Goal: Transaction & Acquisition: Purchase product/service

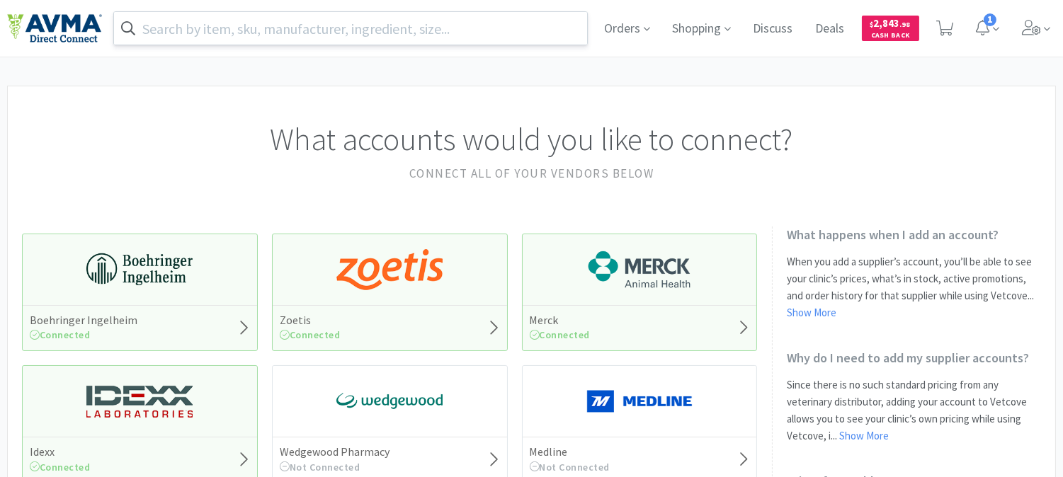
click at [331, 28] on input "text" at bounding box center [350, 28] width 473 height 33
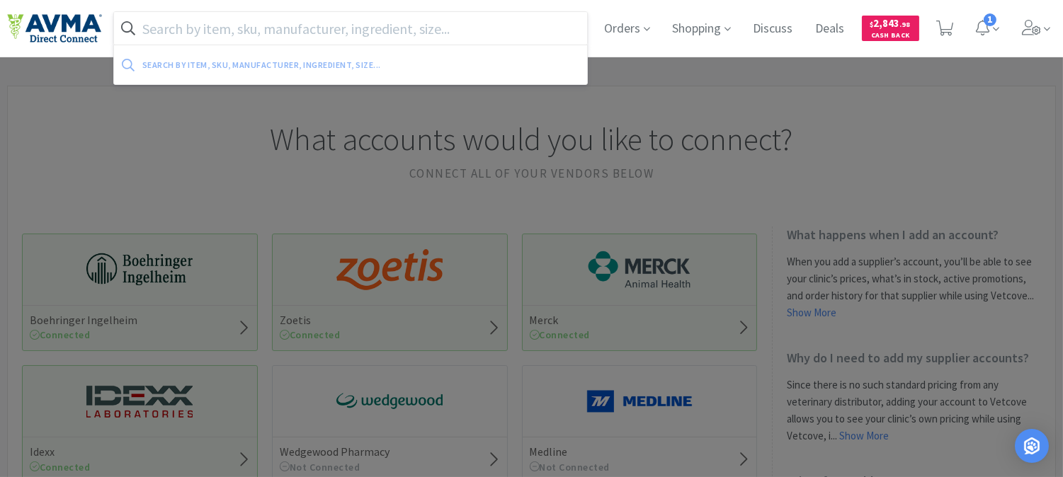
paste input "776333"
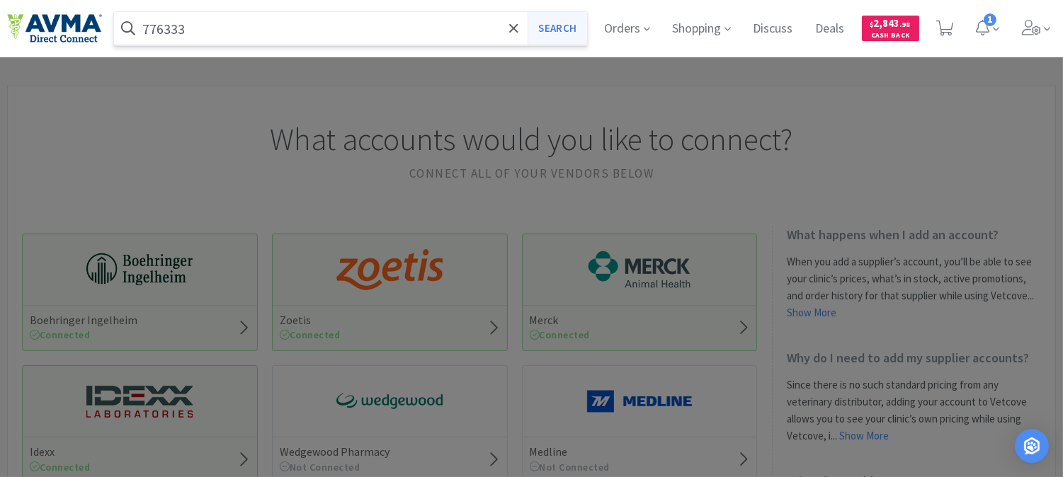
type input "776333"
click at [555, 33] on button "Search" at bounding box center [557, 28] width 59 height 33
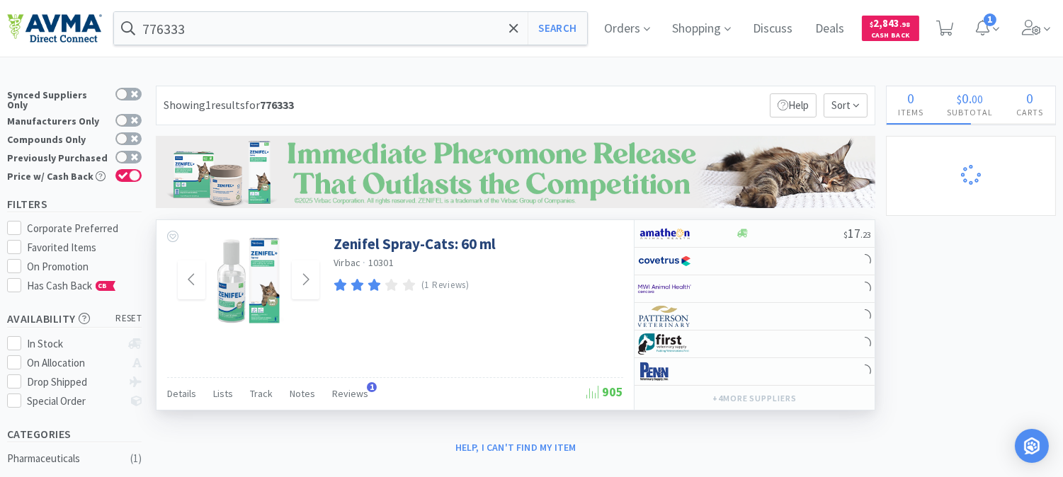
select select "1"
select select "2"
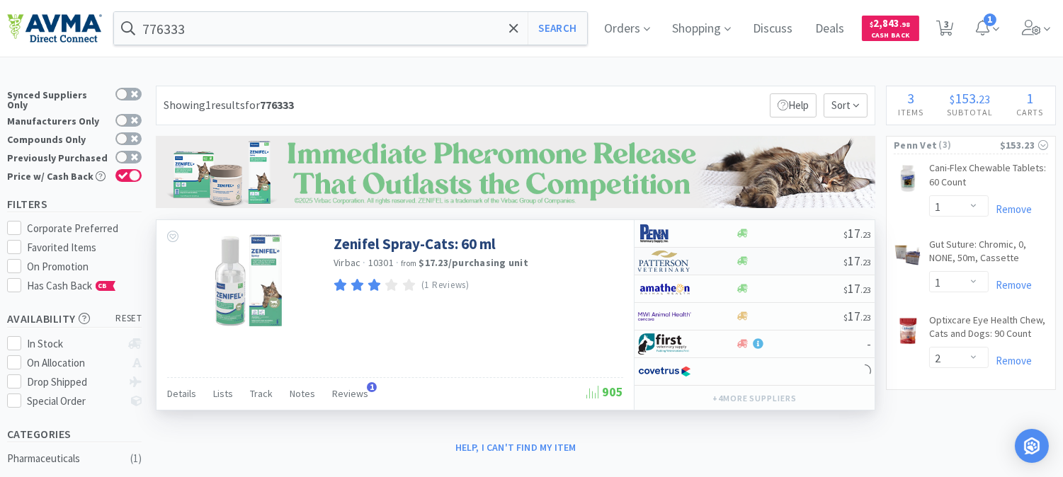
click at [675, 259] on img at bounding box center [664, 261] width 53 height 21
select select "1"
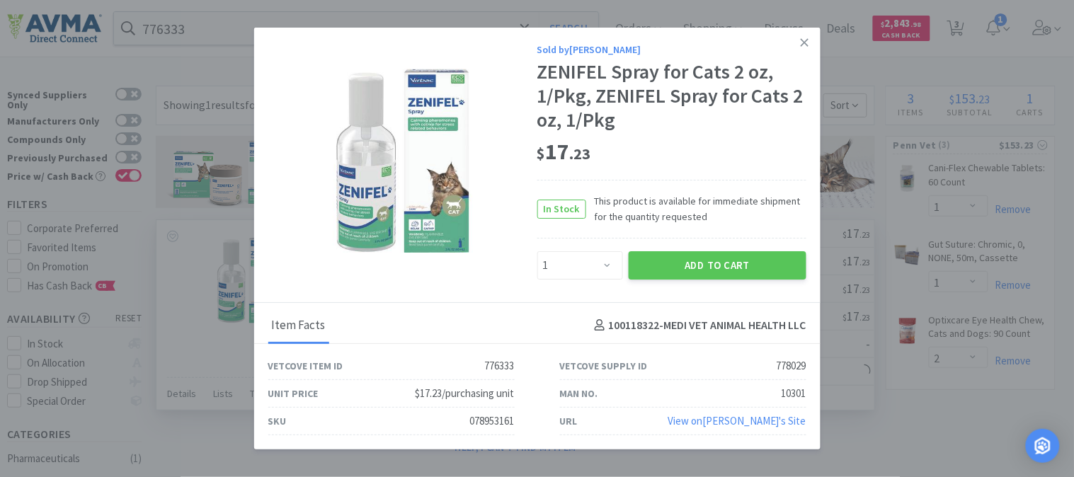
click at [480, 418] on div "078953161" at bounding box center [492, 421] width 45 height 17
copy div "078953161"
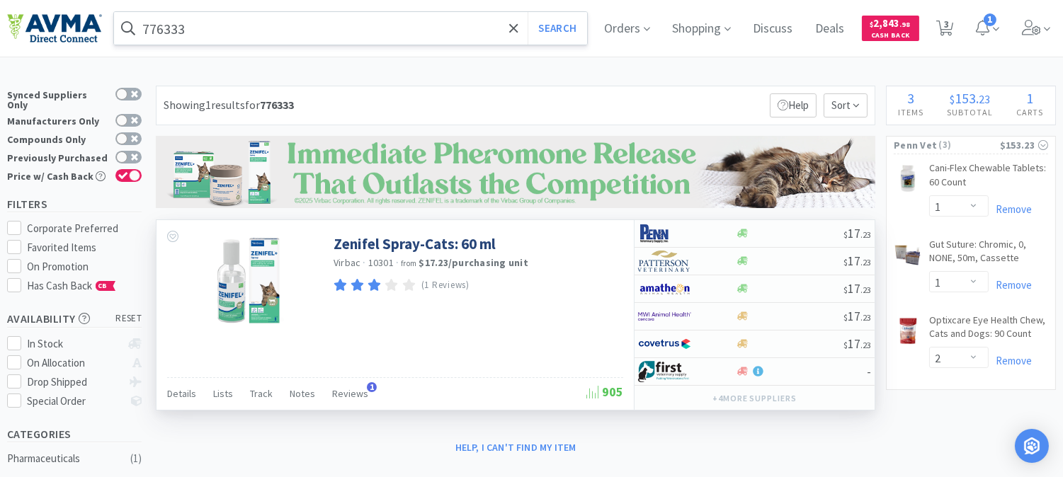
click at [258, 35] on input "776333" at bounding box center [350, 28] width 473 height 33
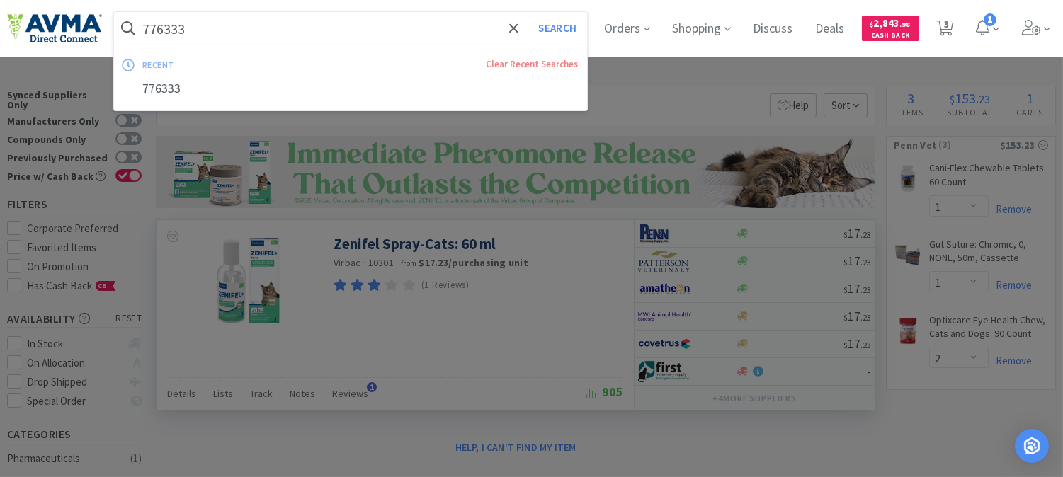
paste input "053466"
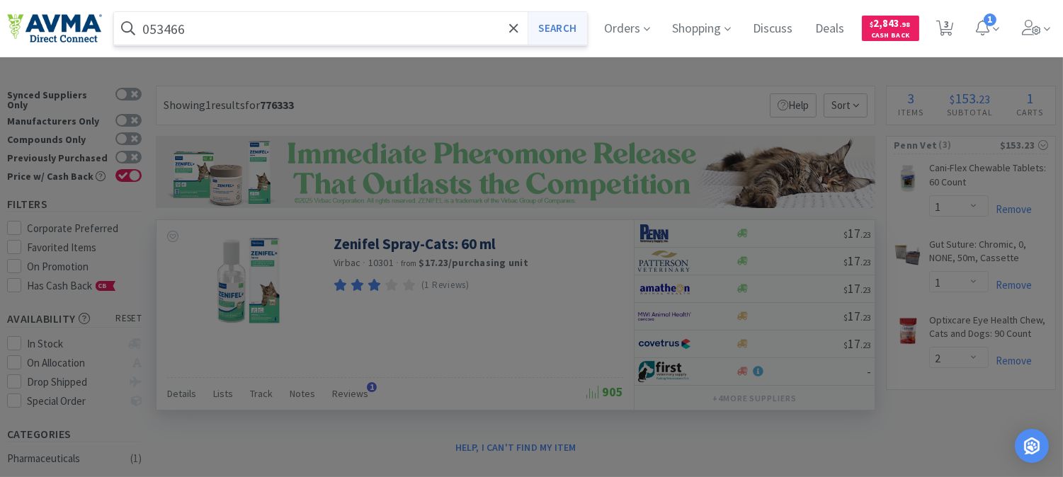
click at [569, 18] on button "Search" at bounding box center [557, 28] width 59 height 33
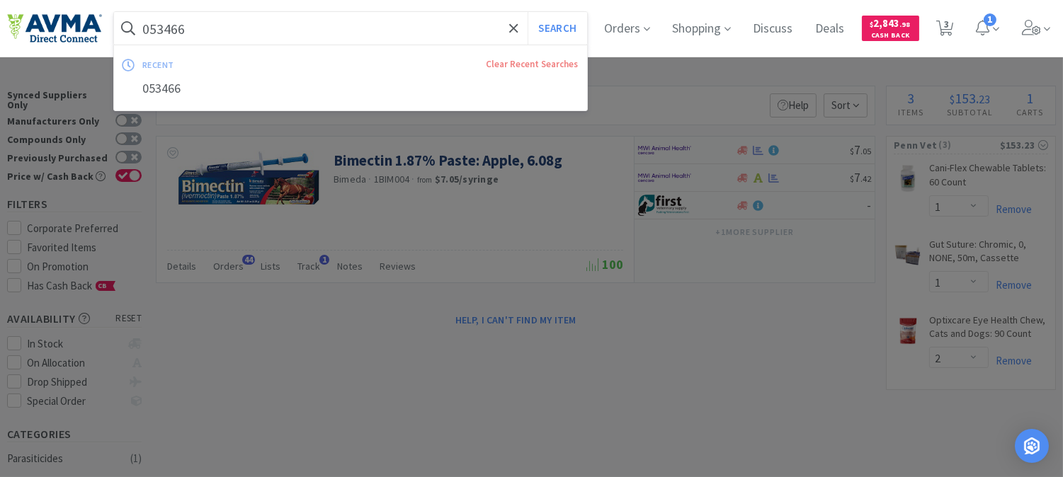
click at [176, 28] on input "053466" at bounding box center [350, 28] width 473 height 33
paste input "111937"
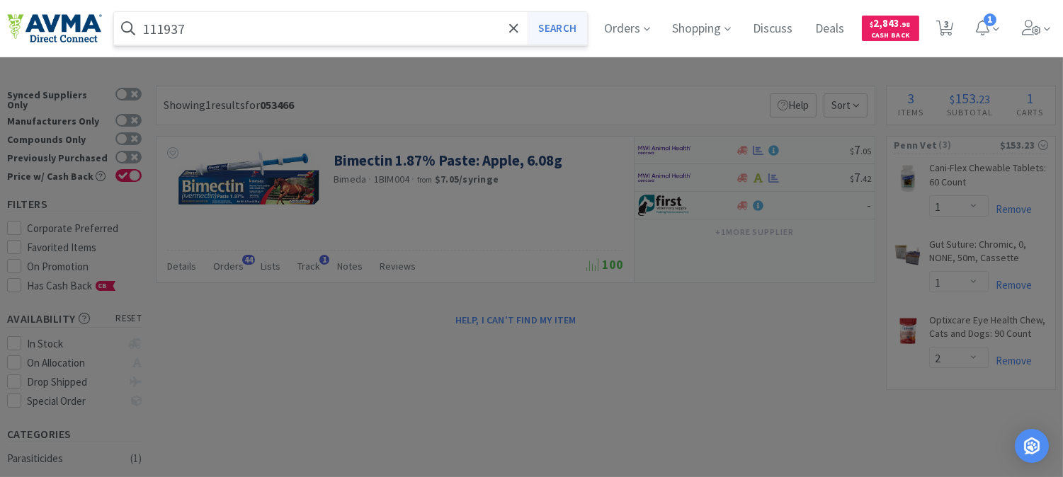
click at [557, 31] on button "Search" at bounding box center [557, 28] width 59 height 33
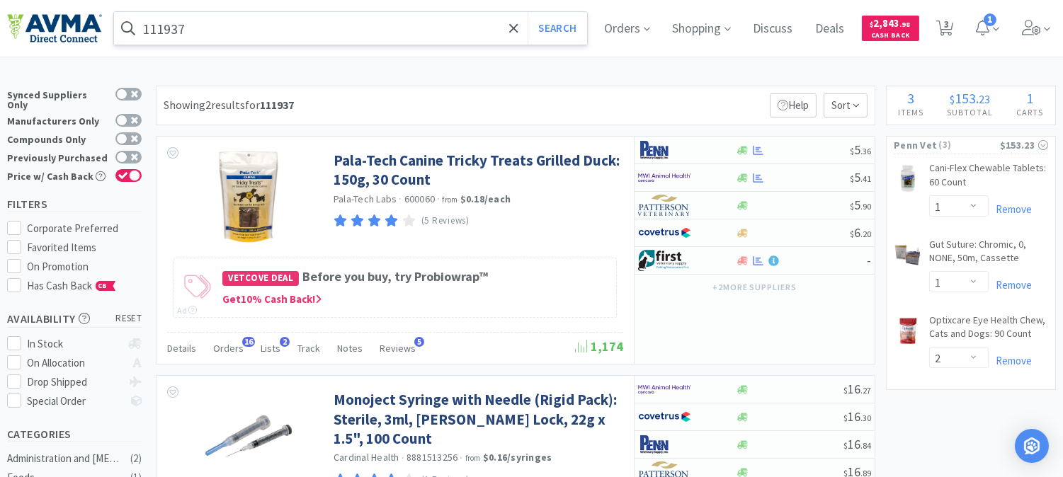
click at [206, 29] on input "111937" at bounding box center [350, 28] width 473 height 33
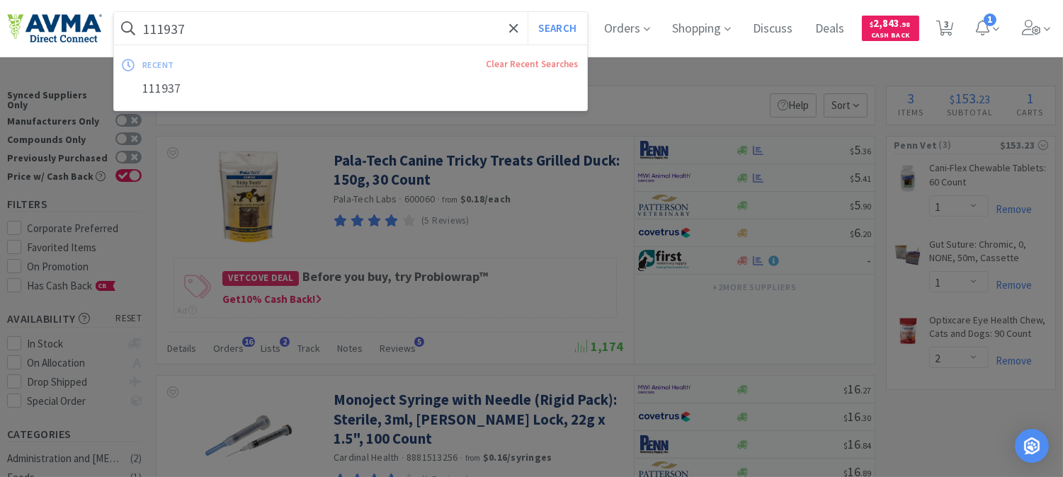
paste input "078881671"
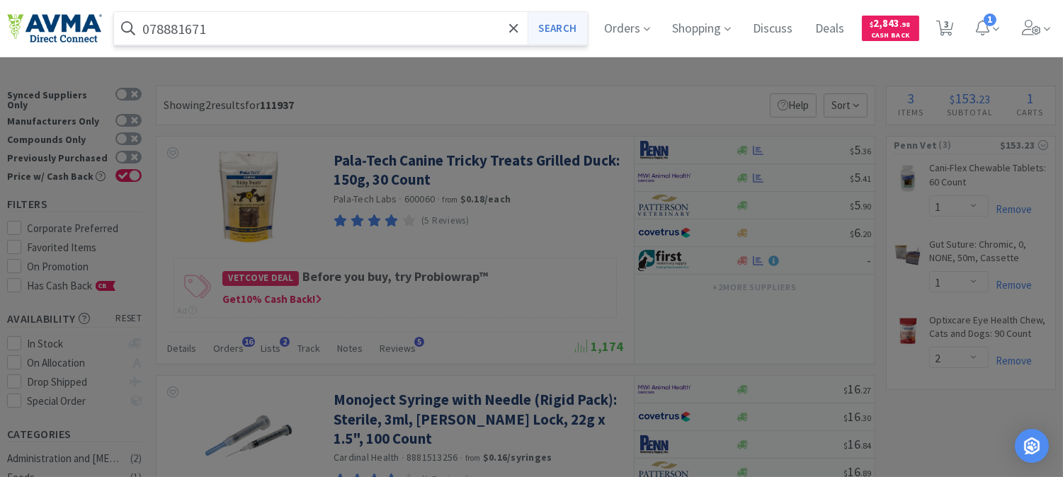
click at [564, 24] on button "Search" at bounding box center [557, 28] width 59 height 33
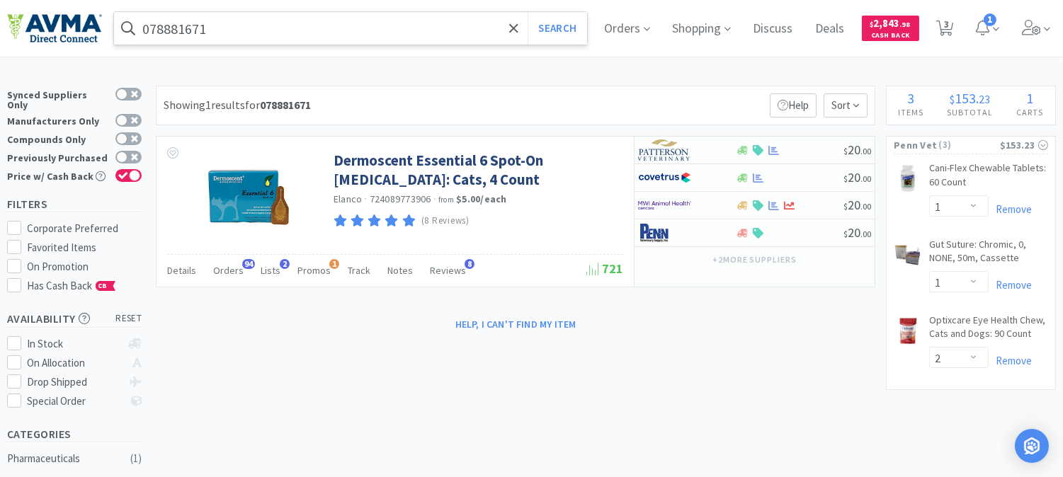
click at [244, 40] on input "078881671" at bounding box center [350, 28] width 473 height 33
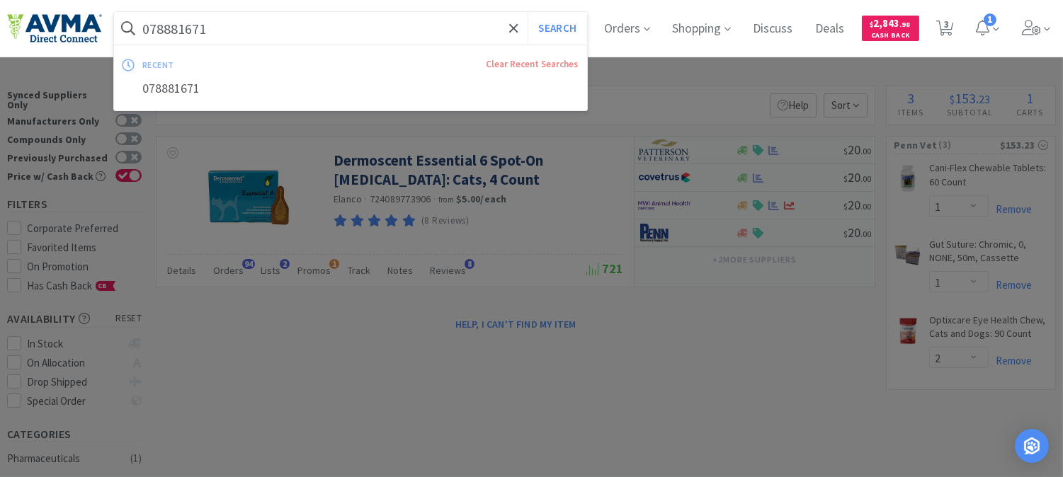
paste input "928478"
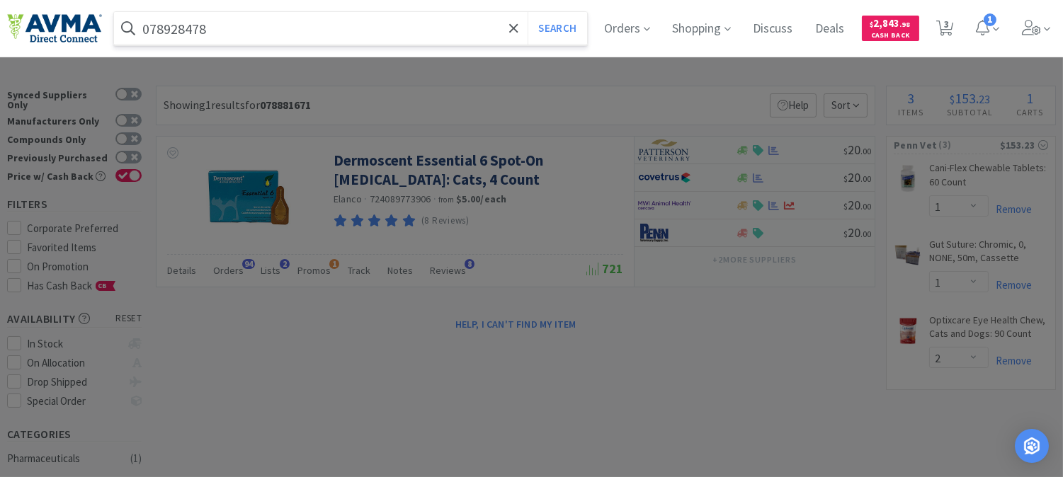
type input "078928478"
click at [528, 12] on button "Search" at bounding box center [557, 28] width 59 height 33
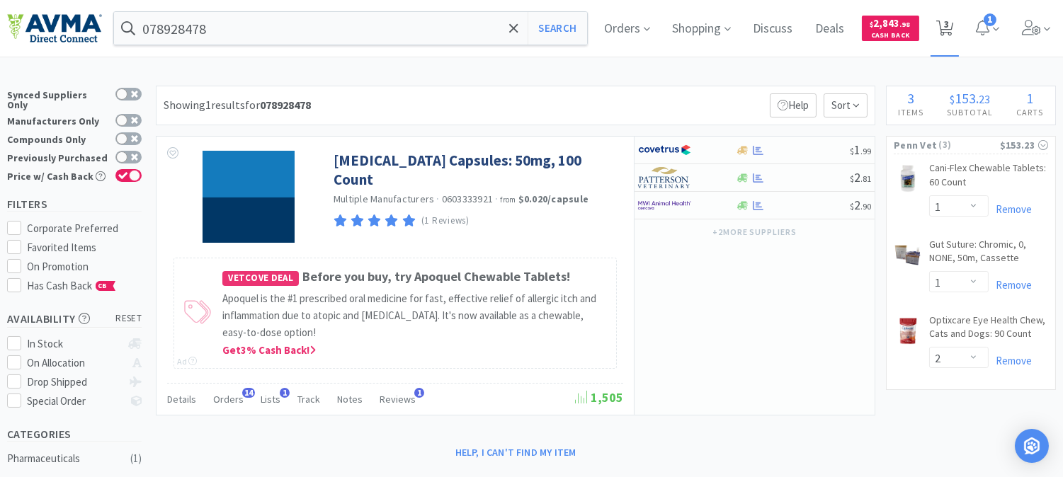
click at [949, 24] on span "3" at bounding box center [946, 24] width 5 height 57
select select "1"
select select "2"
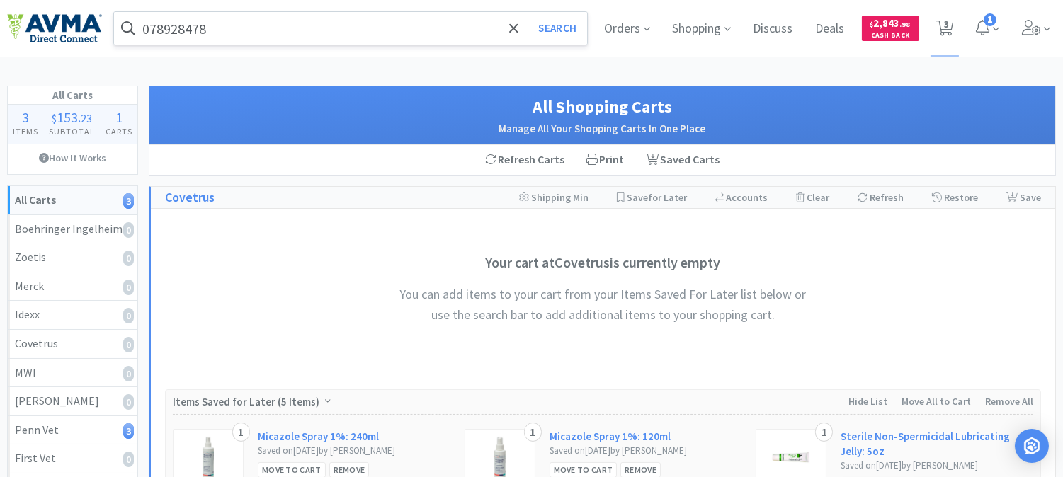
click at [246, 32] on input "078928478" at bounding box center [350, 28] width 473 height 33
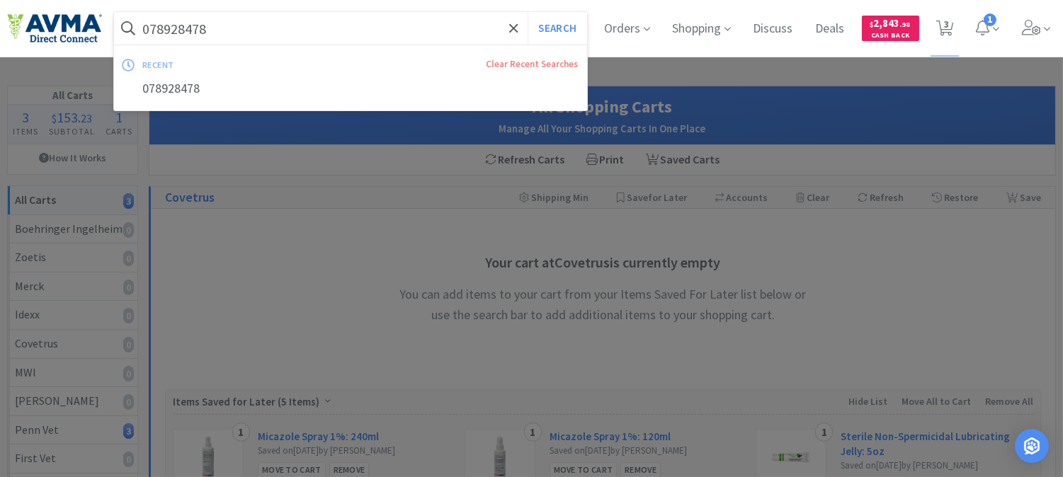
paste input "53161"
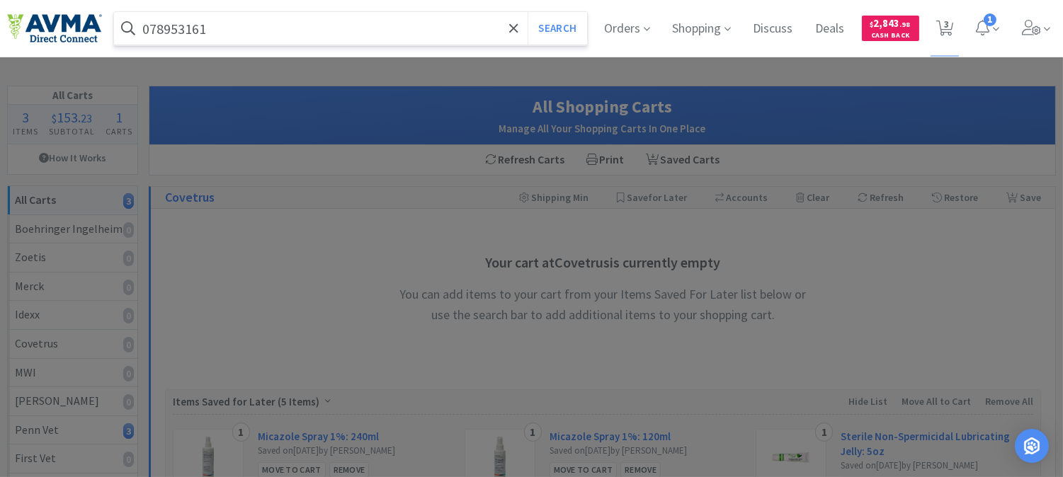
type input "078953161"
click at [528, 12] on button "Search" at bounding box center [557, 28] width 59 height 33
select select "1"
select select "2"
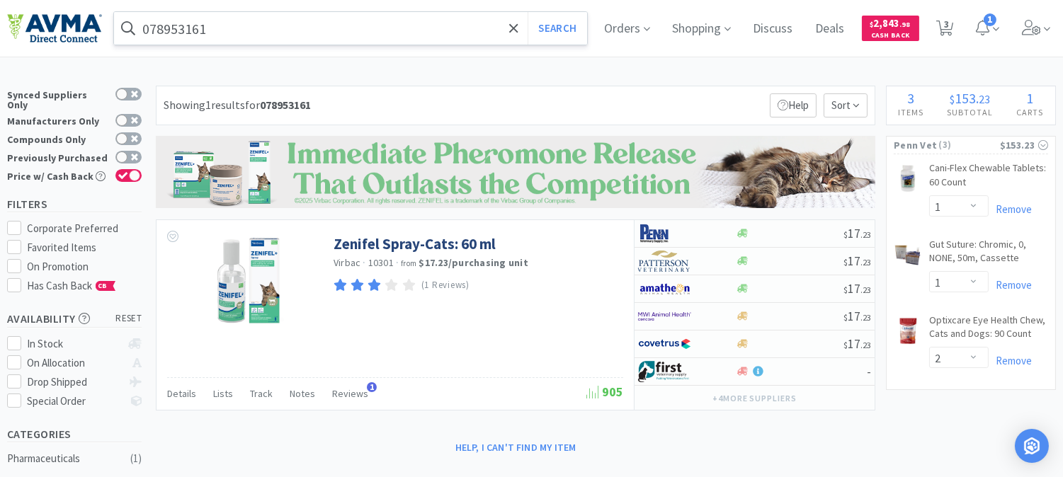
click at [246, 33] on input "078953161" at bounding box center [350, 28] width 473 height 33
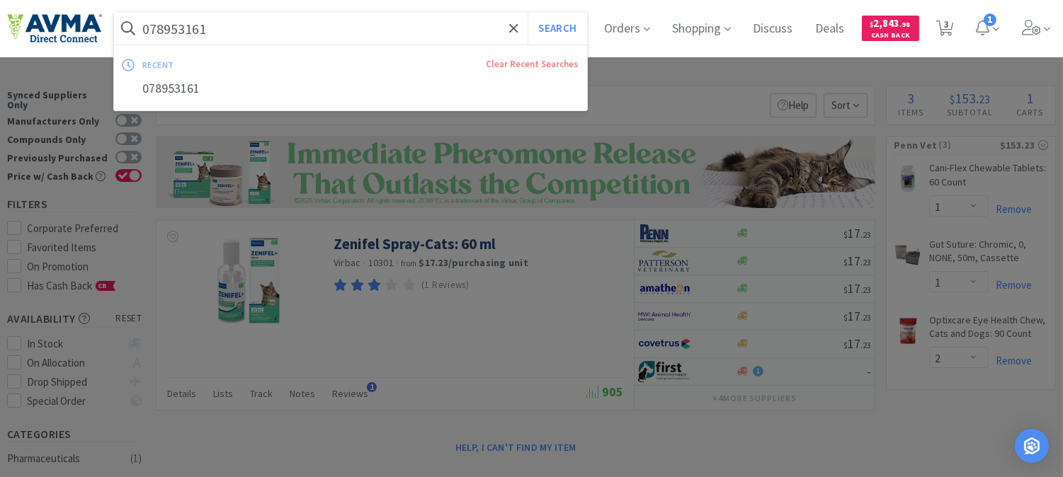
paste input "127860"
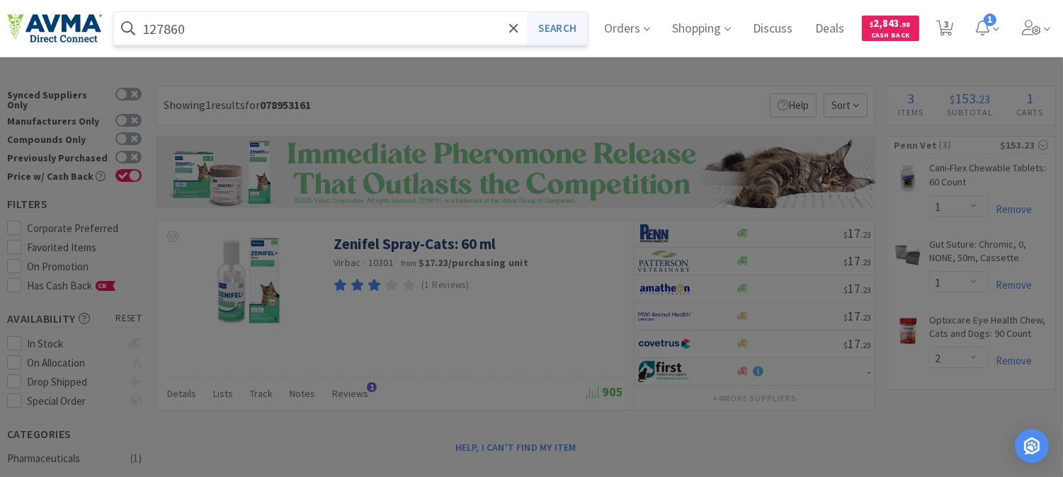
click at [541, 34] on button "Search" at bounding box center [557, 28] width 59 height 33
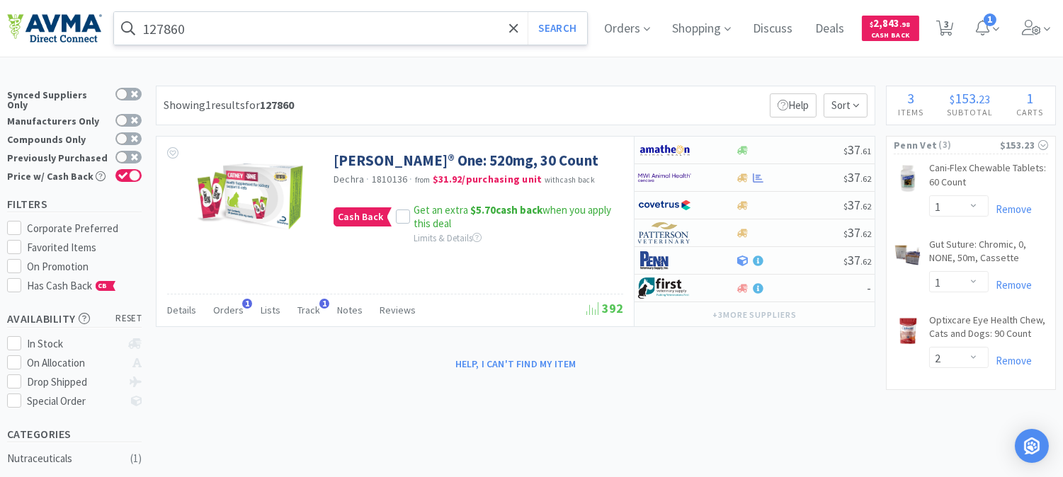
click at [241, 26] on input "127860" at bounding box center [350, 28] width 473 height 33
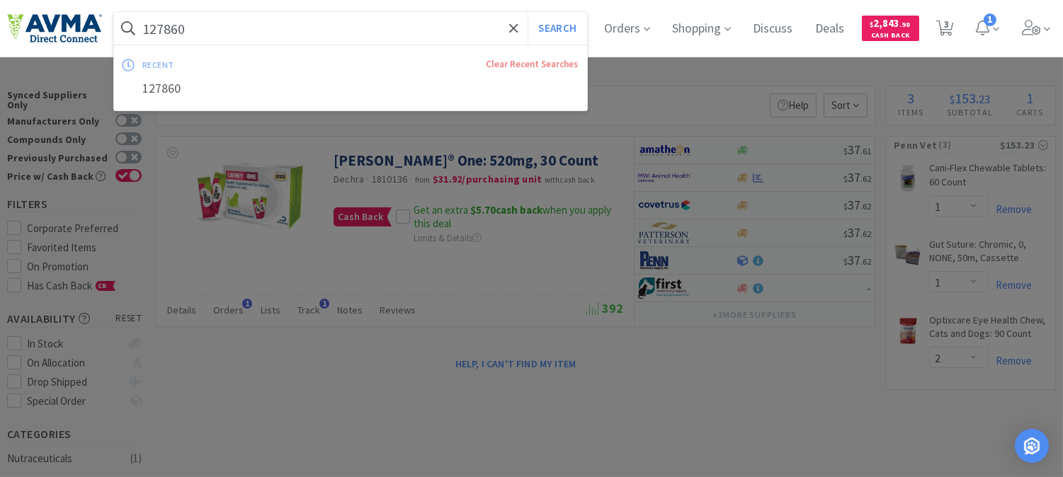
paste input "021834"
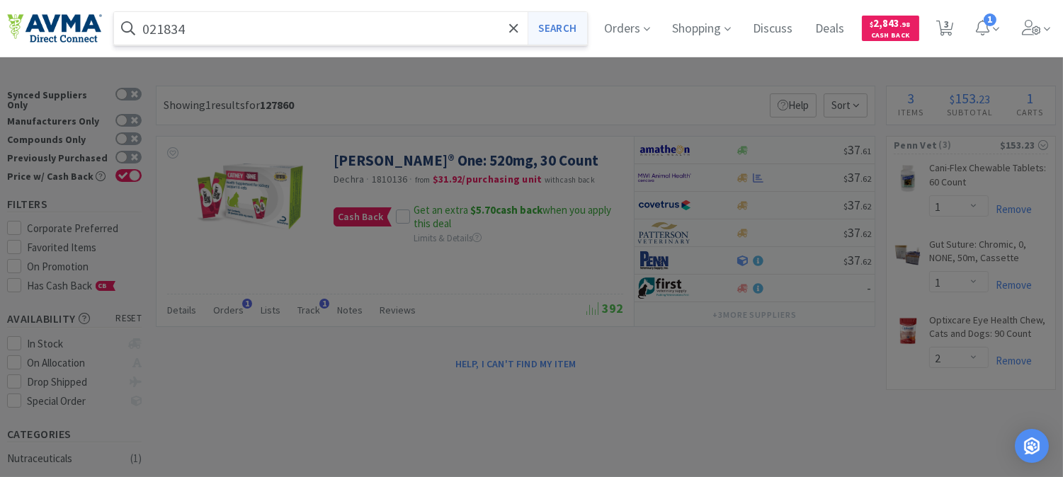
click at [564, 27] on button "Search" at bounding box center [557, 28] width 59 height 33
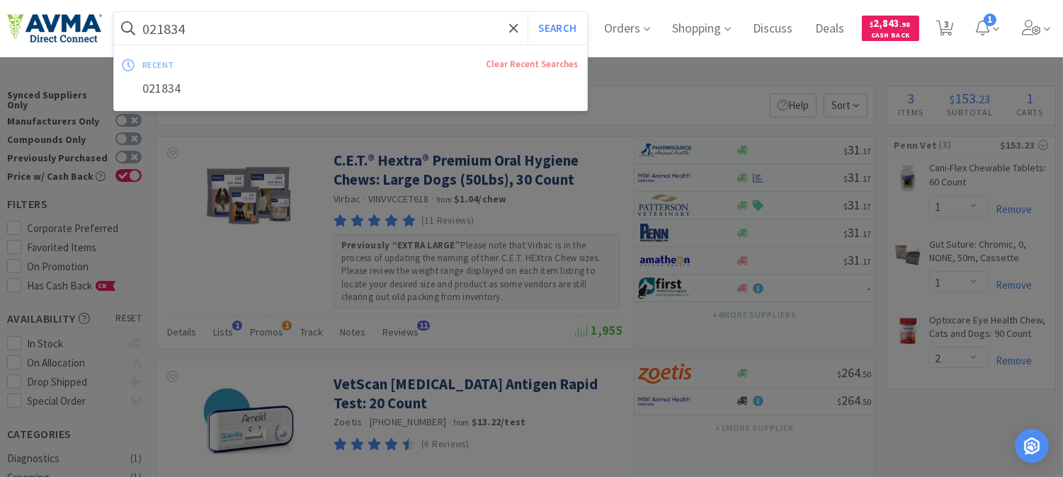
click at [207, 26] on input "021834" at bounding box center [350, 28] width 473 height 33
paste input "78929493"
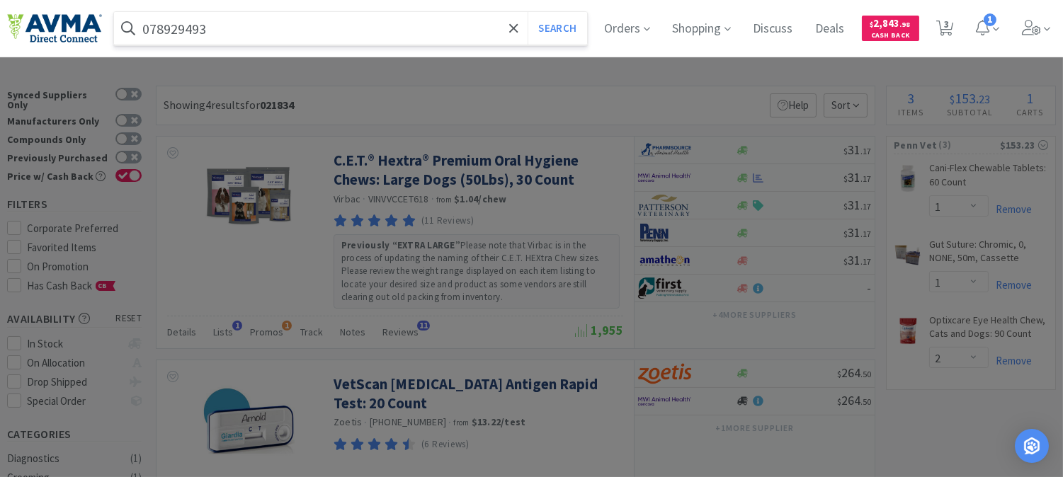
click at [528, 12] on button "Search" at bounding box center [557, 28] width 59 height 33
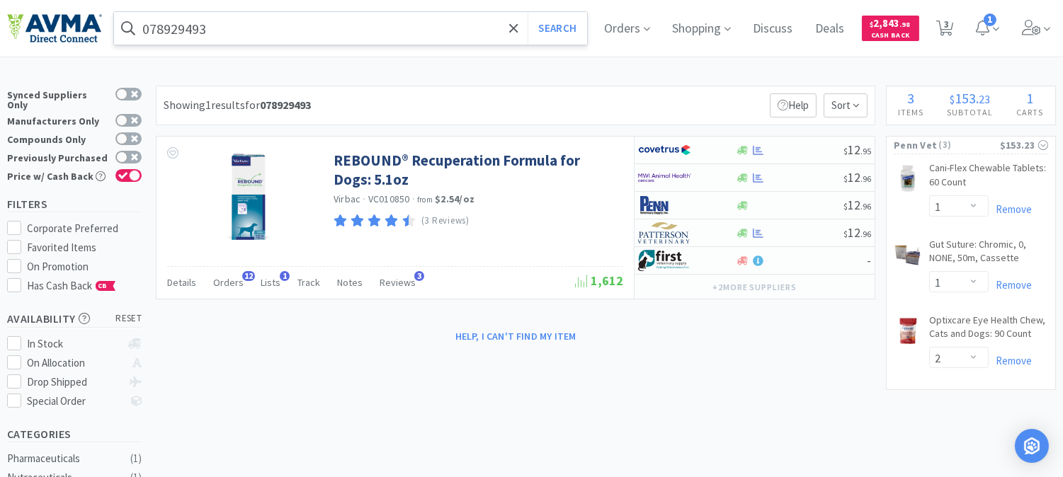
click at [213, 36] on input "078929493" at bounding box center [350, 28] width 473 height 33
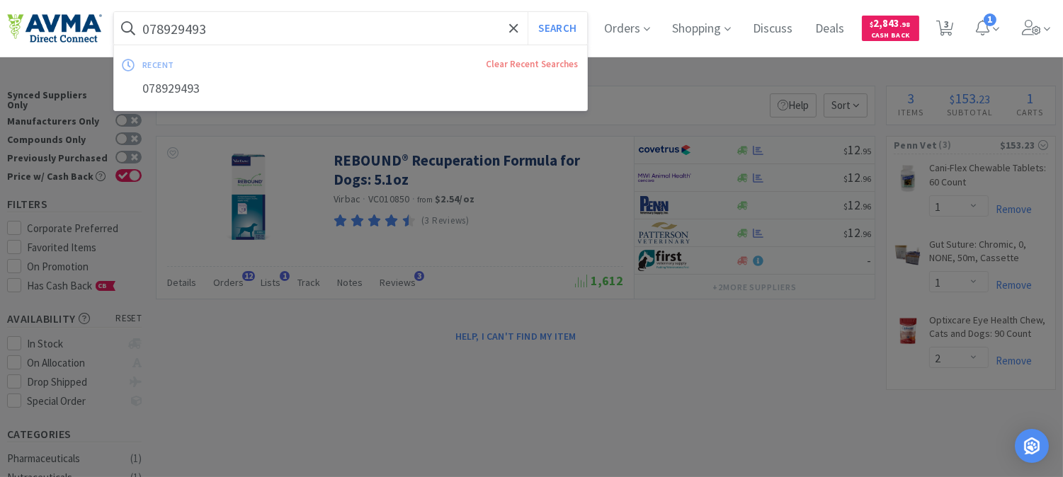
paste input "VEDV8302"
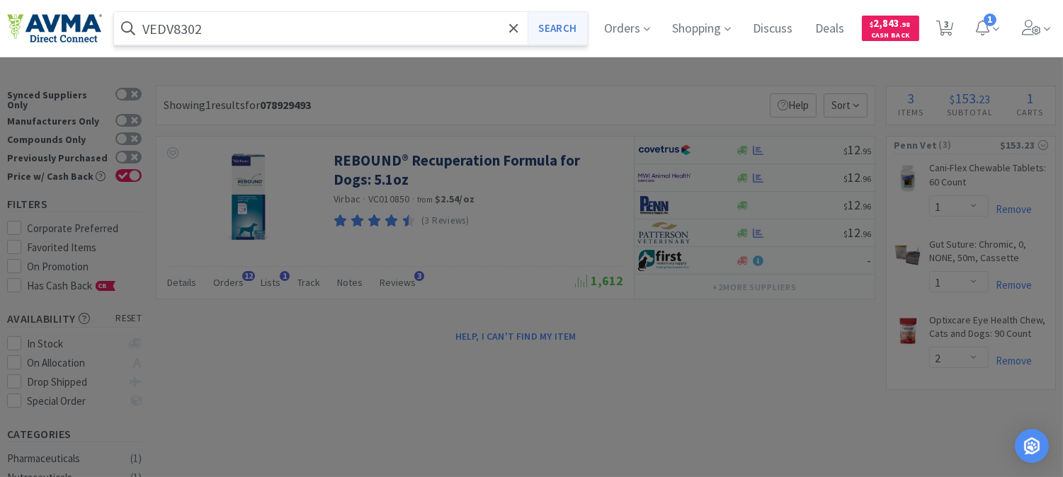
click at [568, 27] on button "Search" at bounding box center [557, 28] width 59 height 33
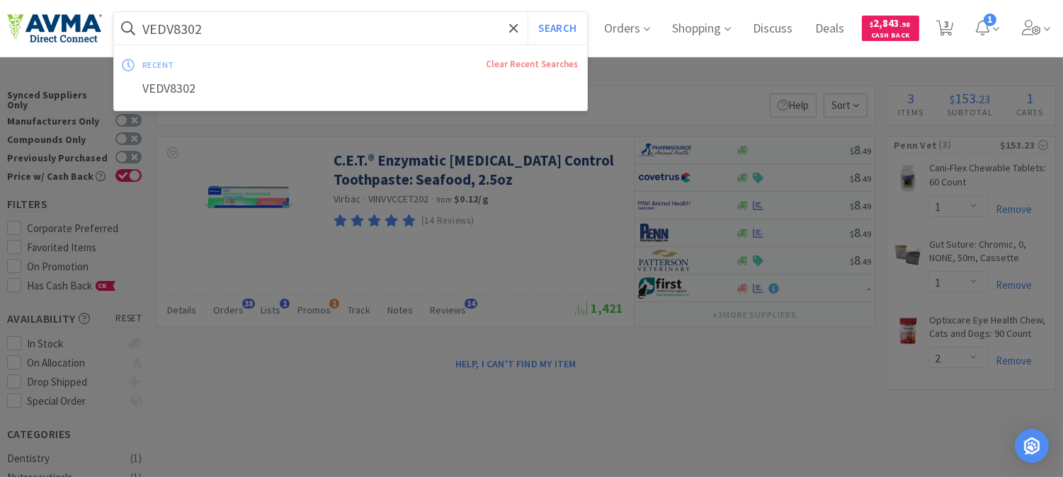
click at [314, 32] on input "VEDV8302" at bounding box center [350, 28] width 473 height 33
paste input "724.25200.3"
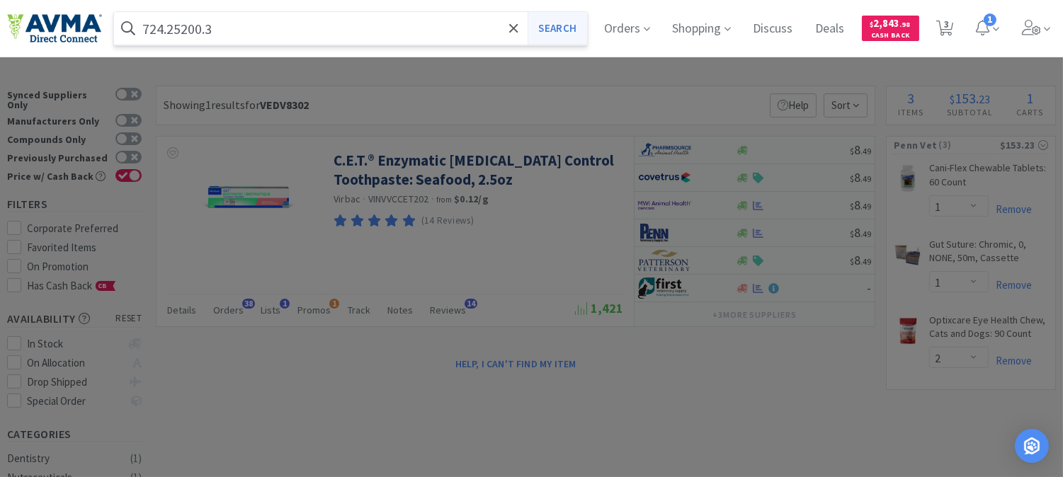
click at [583, 23] on button "Search" at bounding box center [557, 28] width 59 height 33
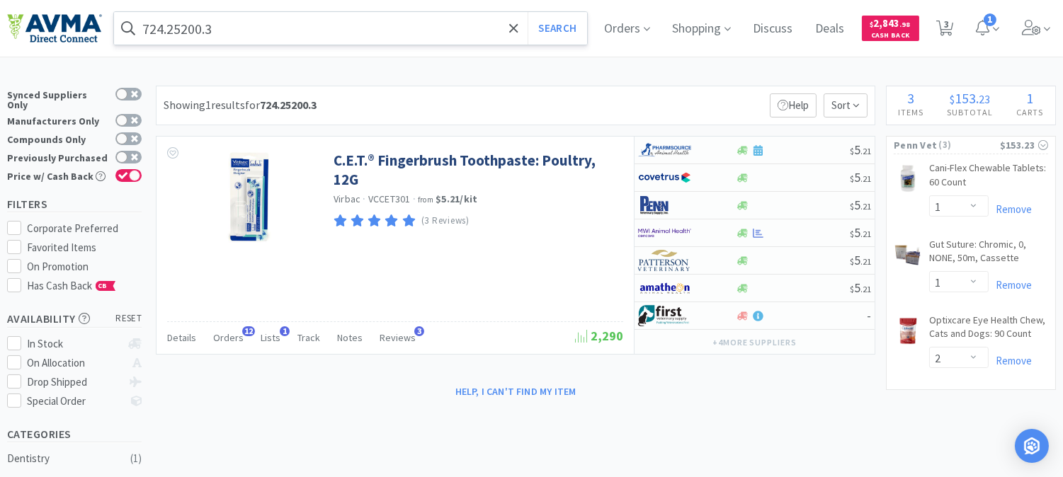
click at [298, 31] on input "724.25200.3" at bounding box center [350, 28] width 473 height 33
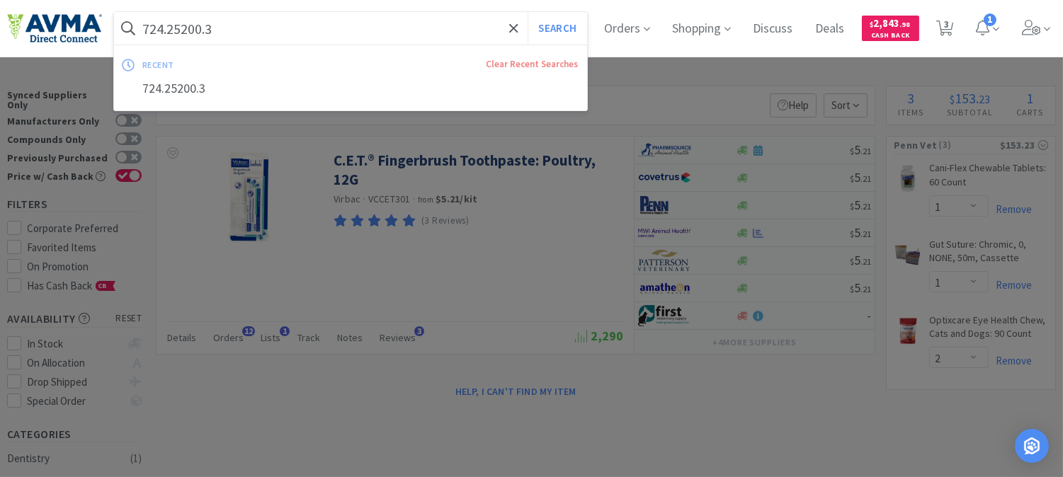
paste input "005699"
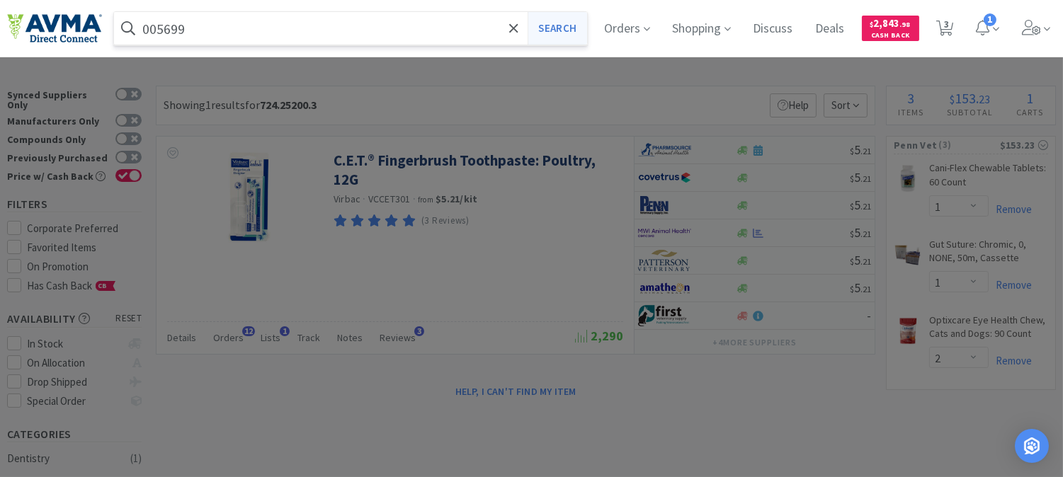
type input "005699"
click at [557, 30] on button "Search" at bounding box center [557, 28] width 59 height 33
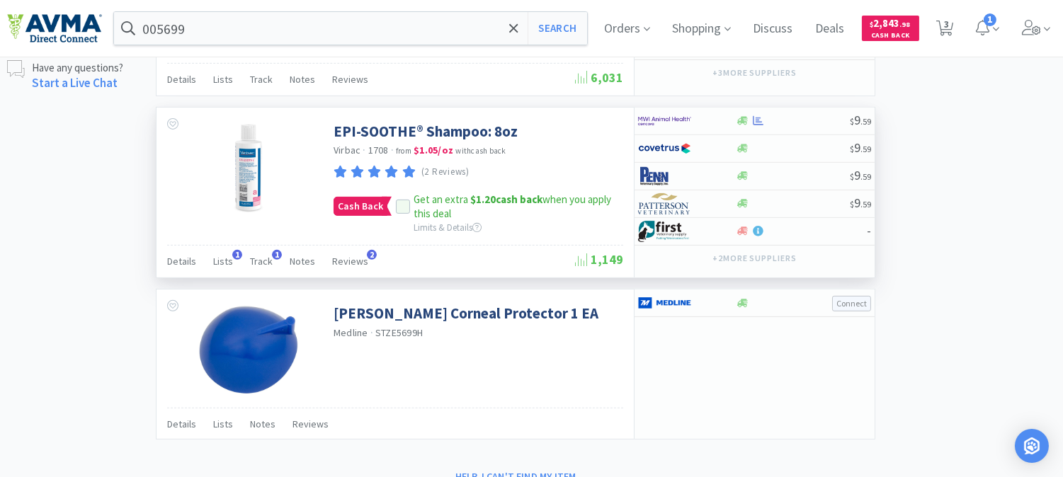
scroll to position [1023, 0]
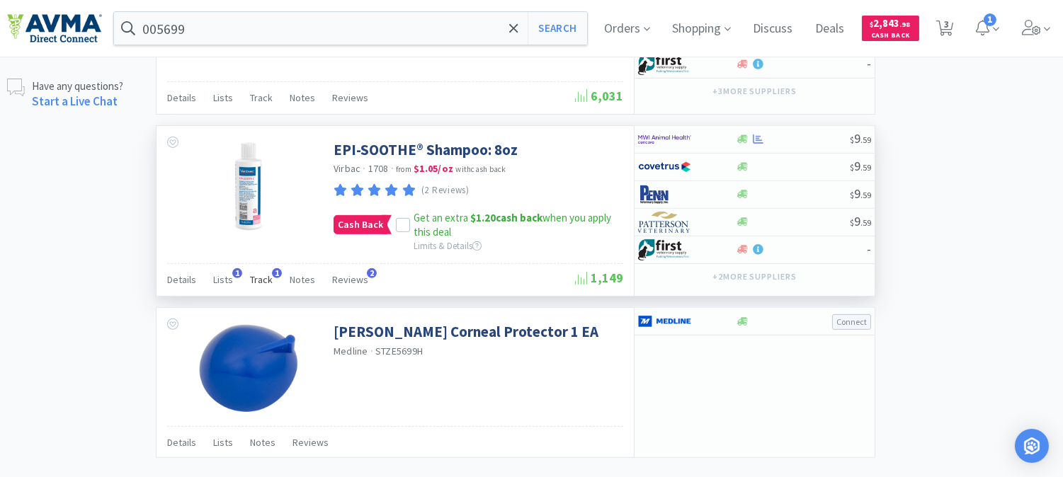
click at [258, 286] on span "Track" at bounding box center [261, 279] width 23 height 13
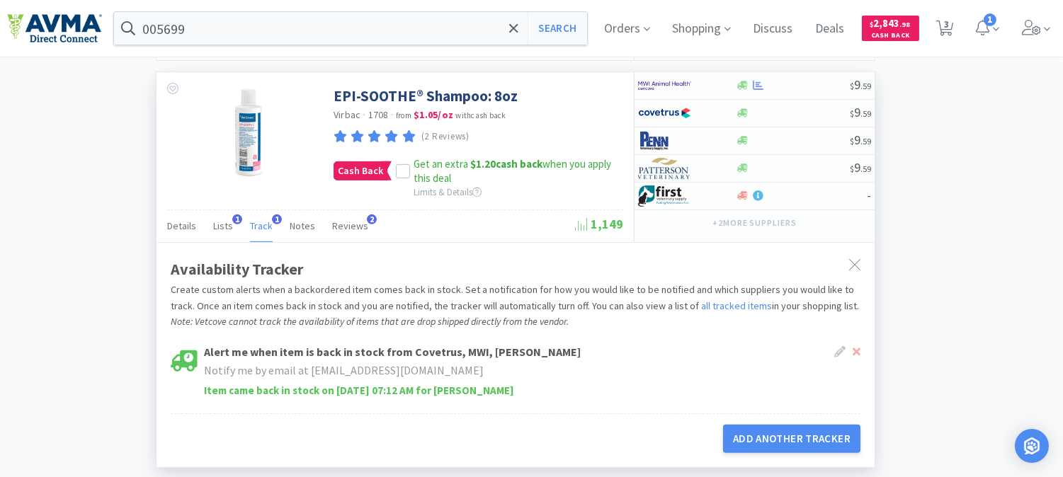
scroll to position [1101, 0]
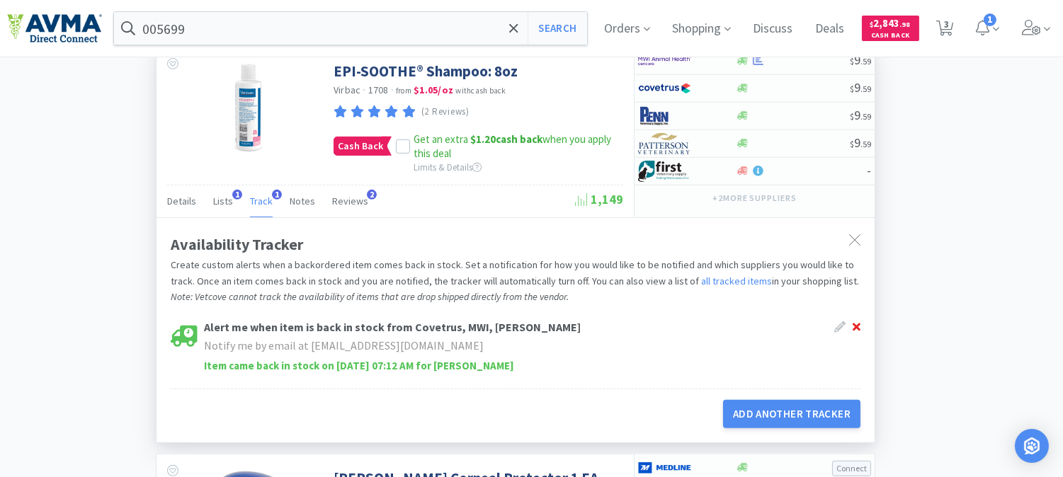
click at [858, 331] on icon at bounding box center [857, 328] width 8 height 8
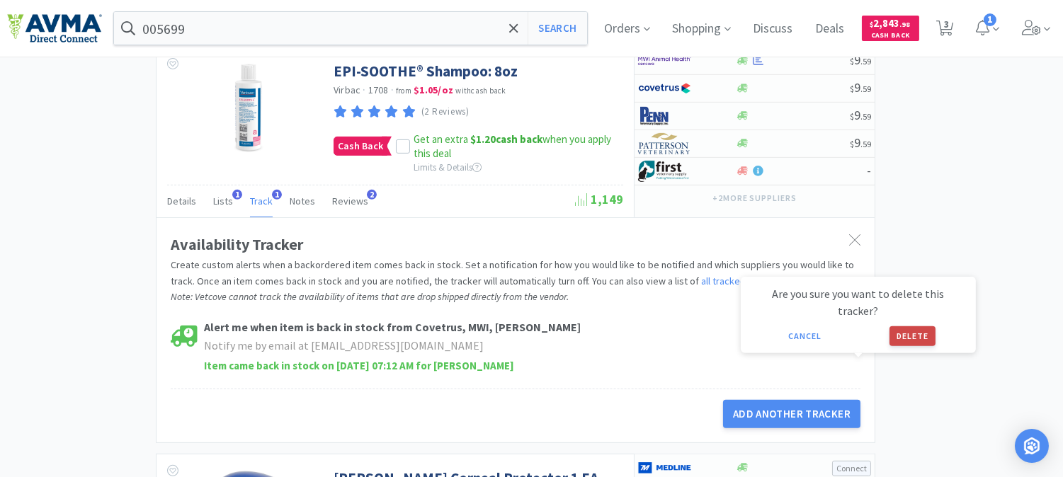
click at [916, 326] on button "Delete" at bounding box center [912, 336] width 46 height 20
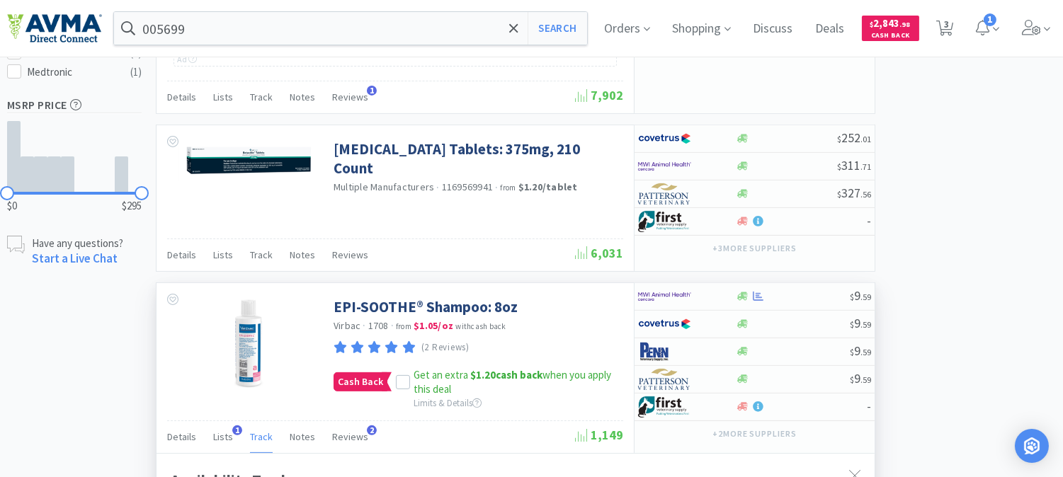
scroll to position [944, 0]
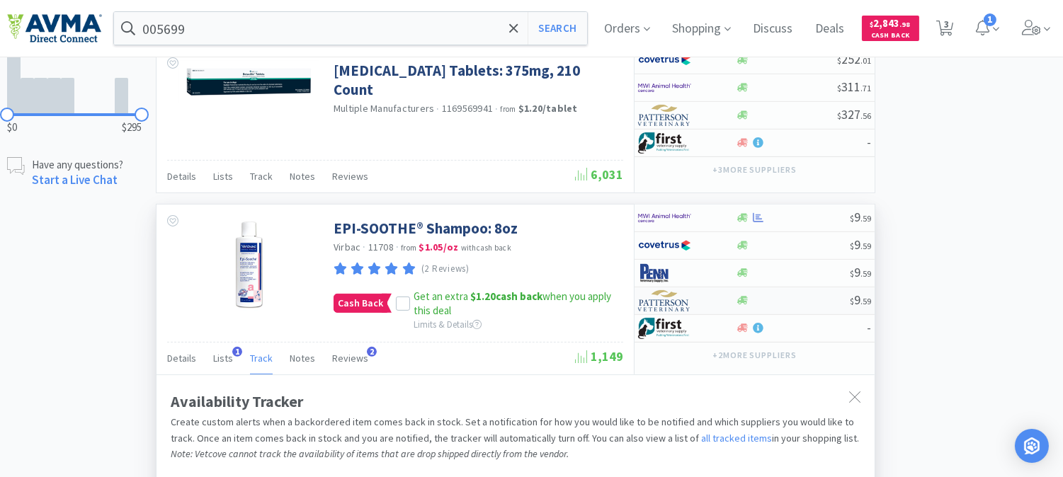
click at [650, 312] on img at bounding box center [664, 300] width 53 height 21
select select "1"
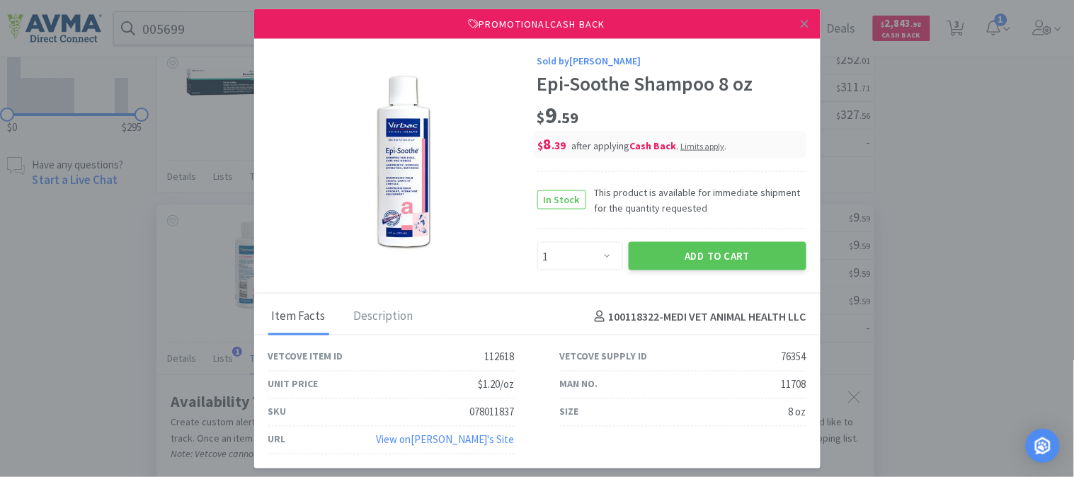
click at [482, 414] on div "078011837" at bounding box center [492, 412] width 45 height 17
copy div "078011837"
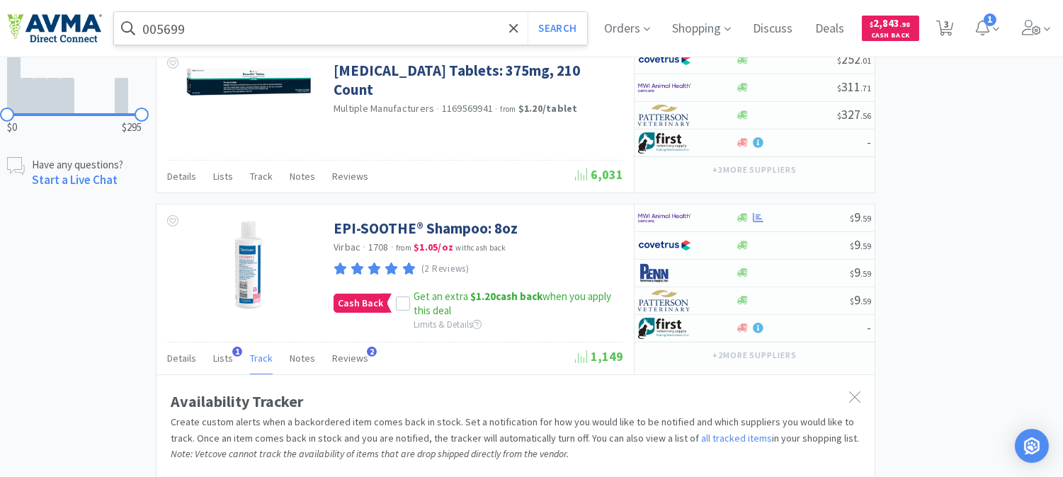
click at [264, 18] on input "005699" at bounding box center [350, 28] width 473 height 33
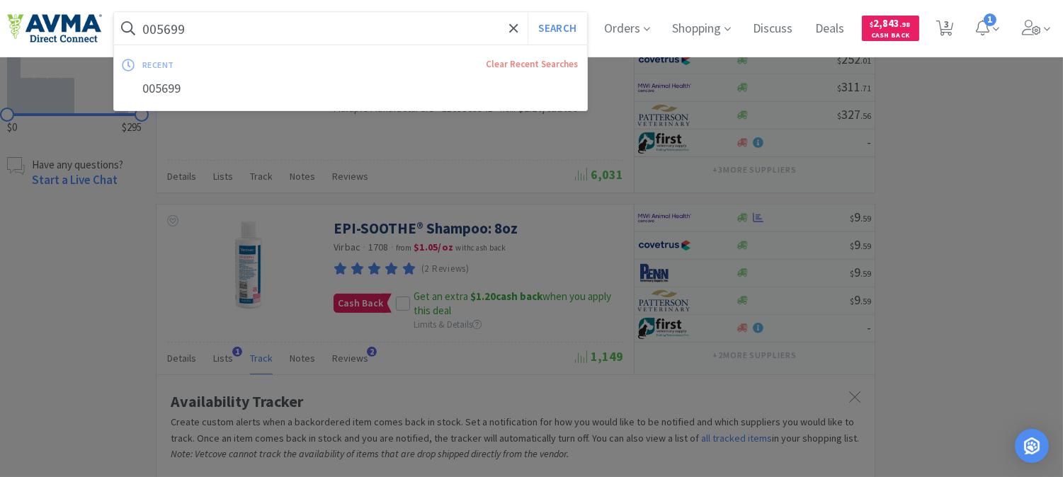
paste input "120627"
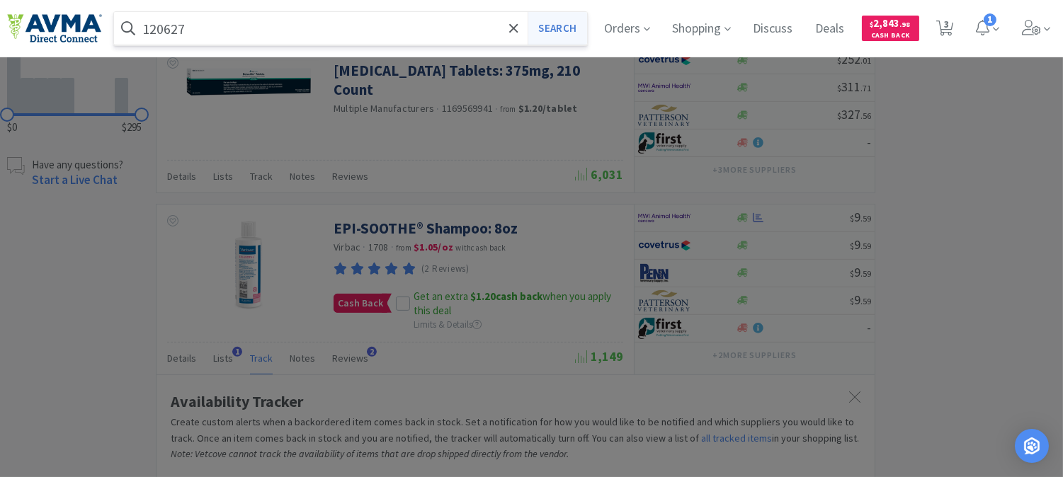
type input "120627"
click at [561, 26] on button "Search" at bounding box center [557, 28] width 59 height 33
